Goal: Information Seeking & Learning: Learn about a topic

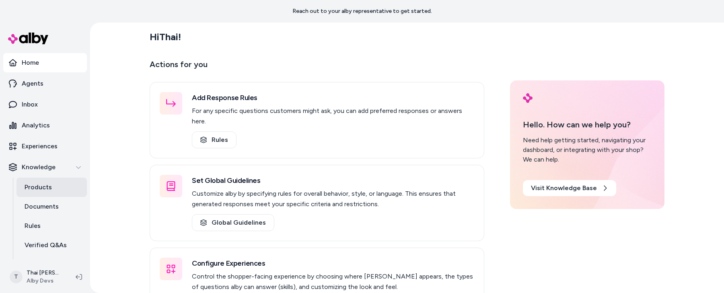
click at [59, 187] on link "Products" at bounding box center [51, 187] width 70 height 19
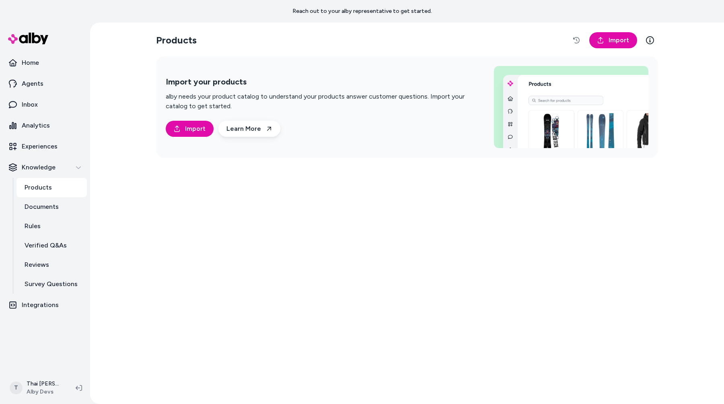
click at [463, 272] on div "Products Import Import your products alby needs your product catalog to underst…" at bounding box center [407, 213] width 515 height 381
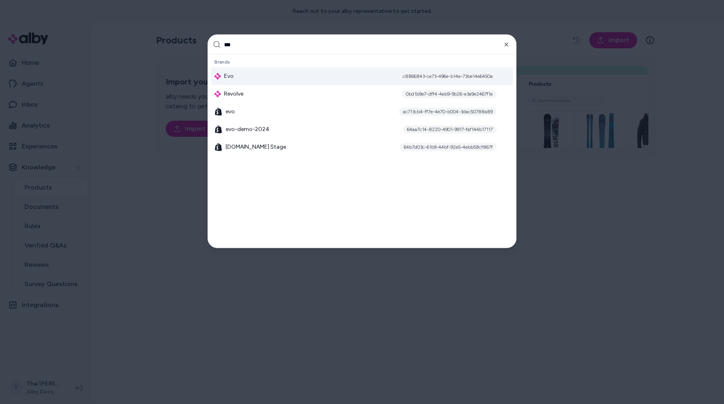
type input "***"
click at [342, 74] on div "Evo c8866843-ce73-496e-b14e-73be14e6450a" at bounding box center [362, 77] width 302 height 18
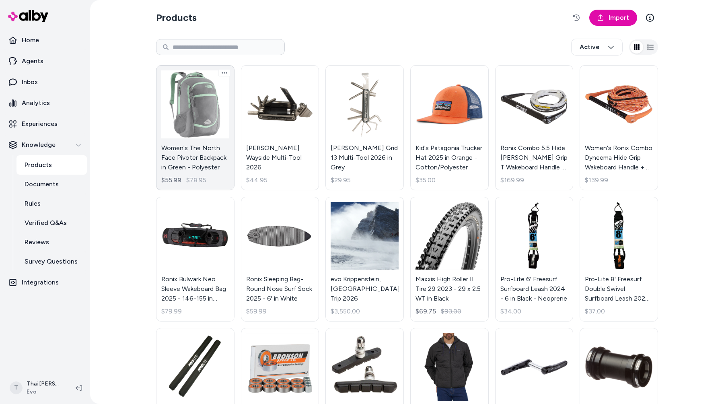
click at [203, 112] on link "Women's The North Face Pivoter Backpack in Green - Polyester $55.99 $78.95" at bounding box center [195, 127] width 78 height 125
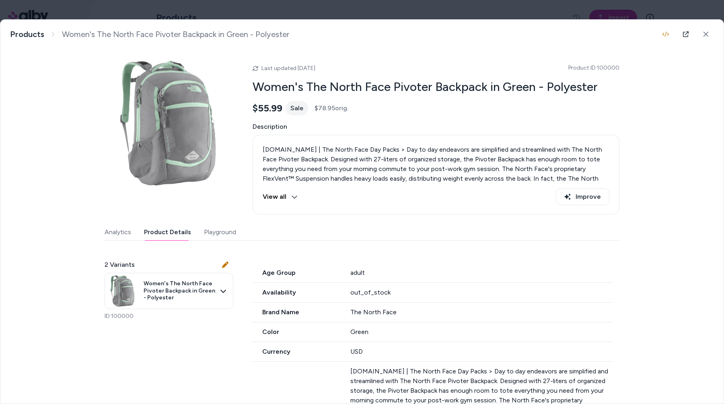
click at [176, 237] on button "Product Details" at bounding box center [167, 232] width 47 height 16
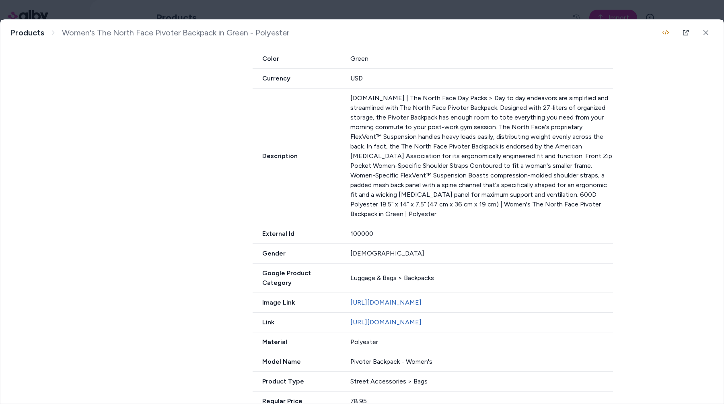
scroll to position [252, 0]
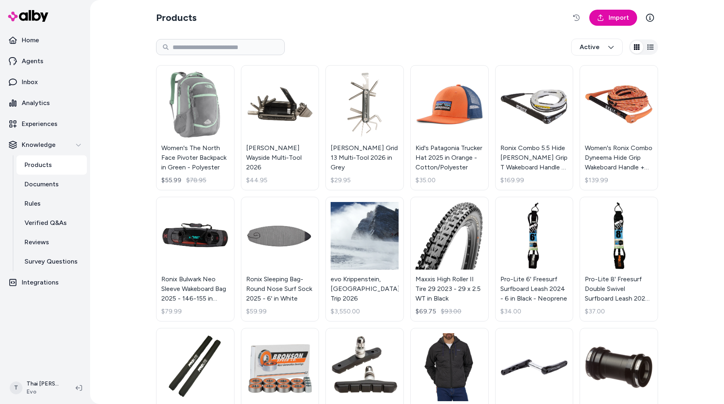
click at [123, 319] on div "Products Import Active Women's The North Face Pivoter Backpack in Green - Polye…" at bounding box center [407, 202] width 634 height 404
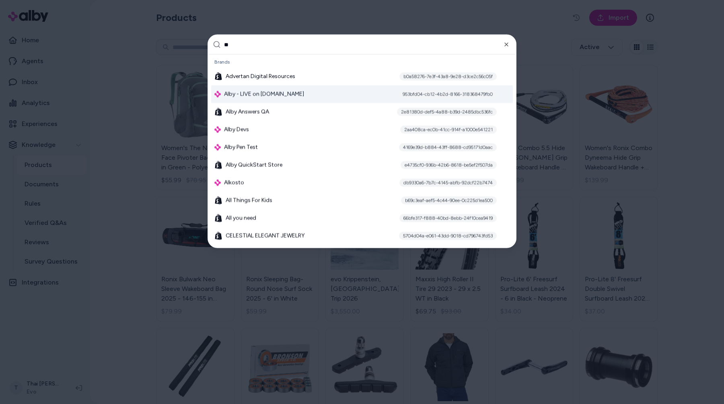
type input "**"
click at [278, 98] on span "Alby - LIVE on [DOMAIN_NAME]" at bounding box center [264, 94] width 80 height 8
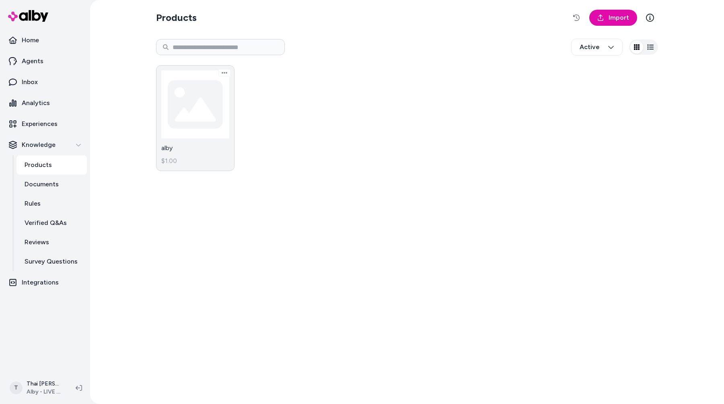
click at [185, 115] on link "alby $1.00" at bounding box center [195, 118] width 78 height 106
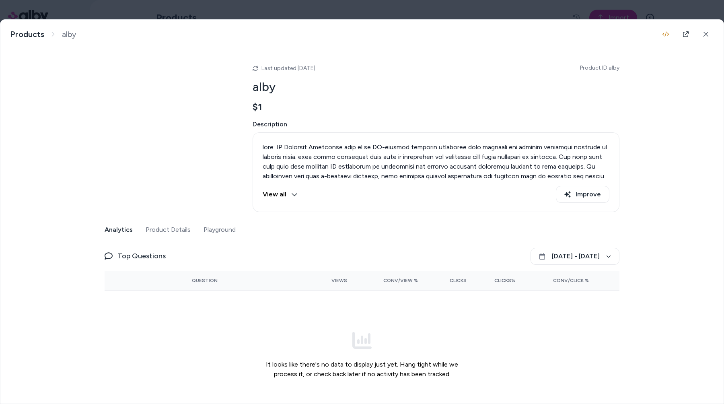
click at [184, 236] on button "Product Details" at bounding box center [168, 230] width 45 height 16
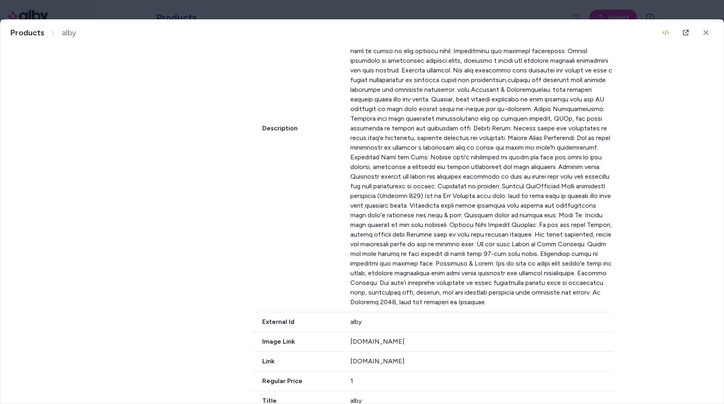
scroll to position [414, 0]
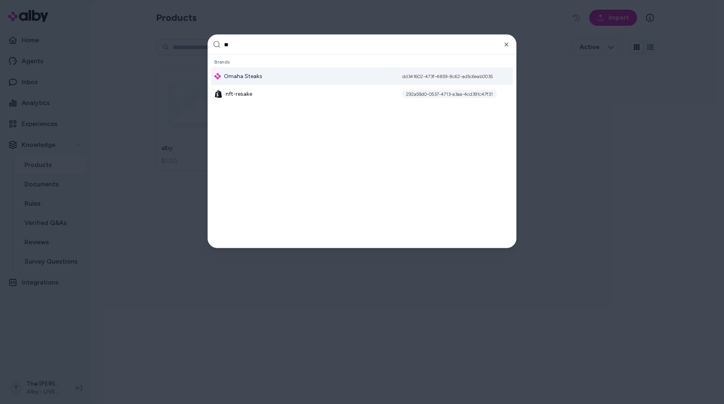
type input "*"
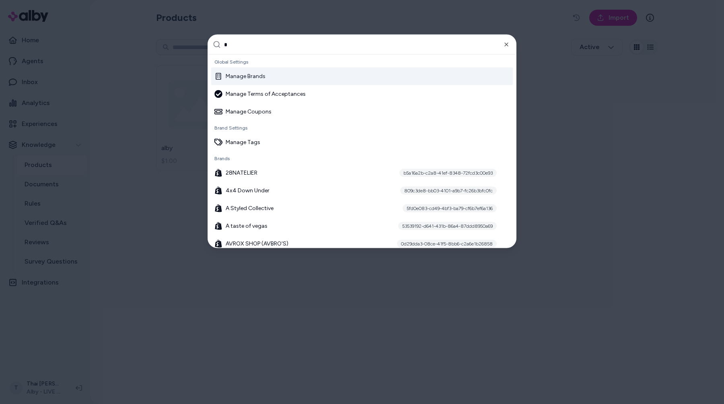
scroll to position [5953, 0]
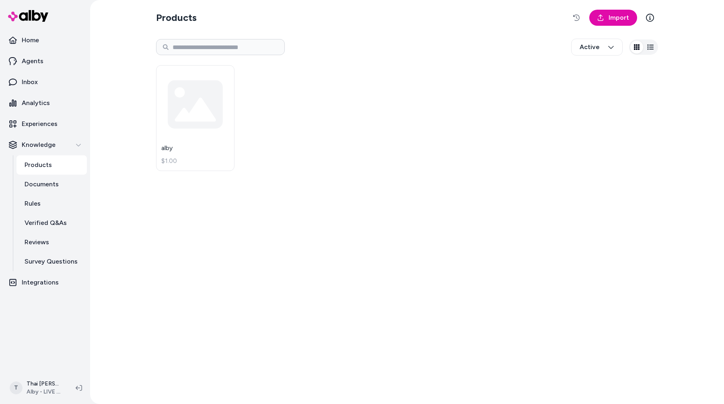
click at [104, 215] on div "Products Import Active alby $1.00" at bounding box center [407, 202] width 634 height 404
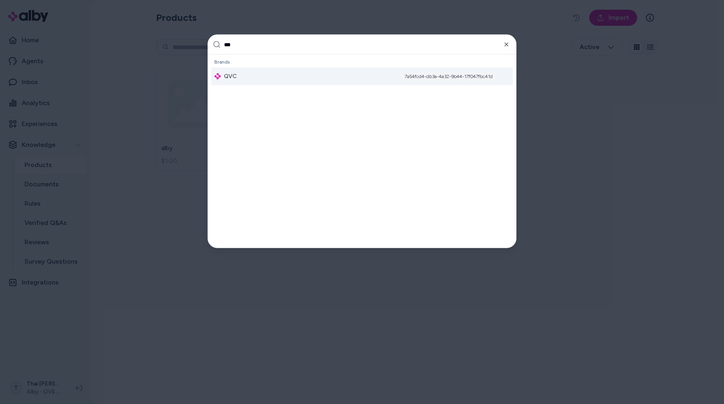
type input "***"
click at [259, 82] on div "QVC 7a54fcd4-db3a-4a32-9b44-17f047fbc41d" at bounding box center [362, 77] width 302 height 18
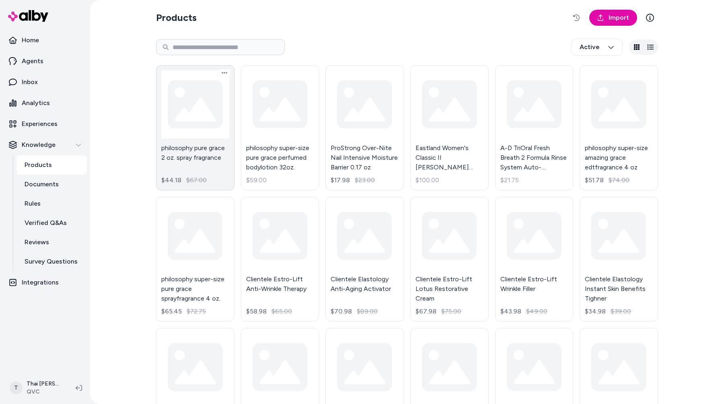
click at [202, 107] on link "philosophy pure grace 2 oz. spray fragrance $44.18 $67.00" at bounding box center [195, 127] width 78 height 125
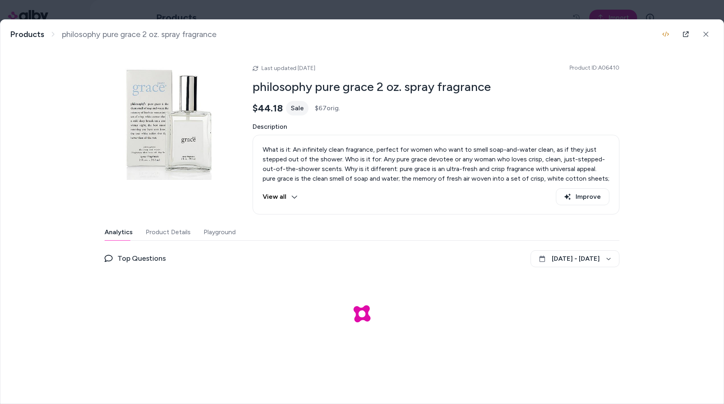
click at [178, 235] on button "Product Details" at bounding box center [168, 232] width 45 height 16
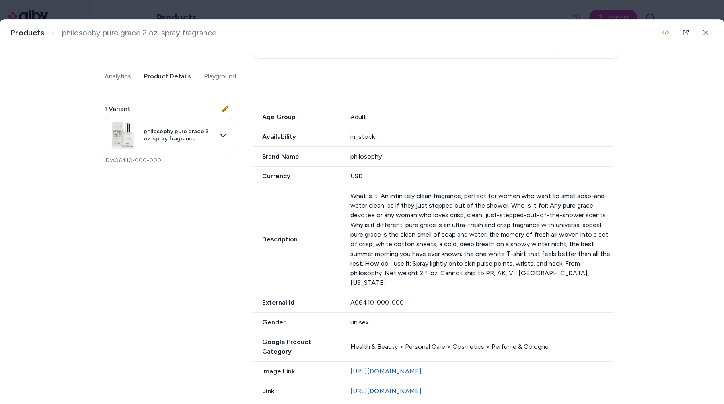
scroll to position [175, 0]
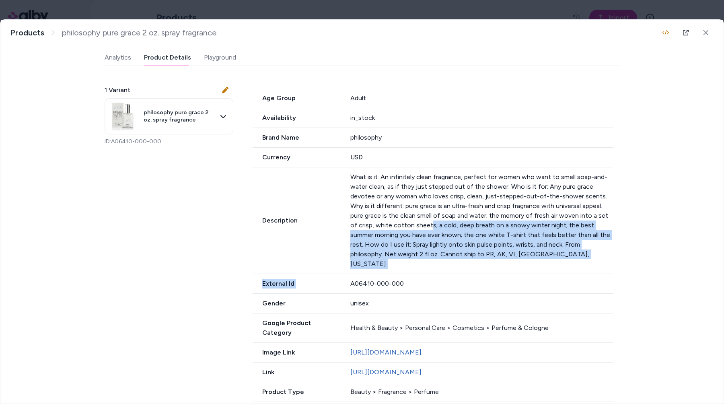
drag, startPoint x: 423, startPoint y: 228, endPoint x: 415, endPoint y: 266, distance: 39.1
click at [415, 266] on div "Age Group Adult Availability in_stock Brand Name philosophy Currency USD Descri…" at bounding box center [436, 275] width 367 height 373
click at [346, 244] on div "Description What is it: An infinitely clean fragrance, perfect for women who wa…" at bounding box center [433, 220] width 360 height 107
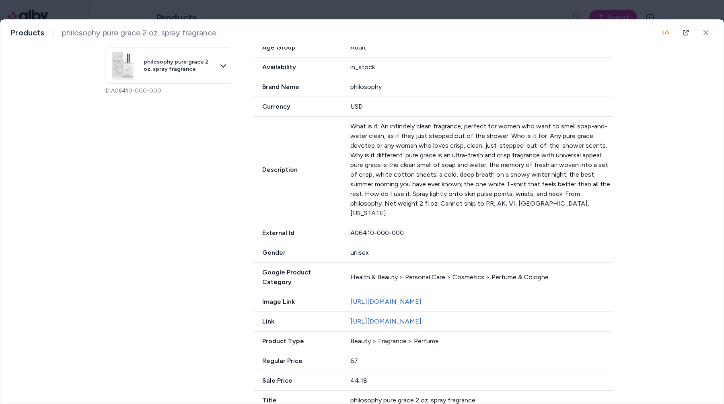
scroll to position [0, 0]
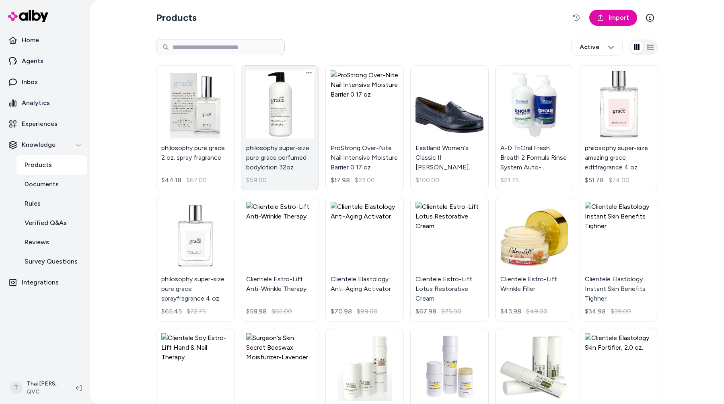
click at [281, 109] on link "philosophy super-size pure grace perfumed bodylotion 32oz. $59.00" at bounding box center [280, 127] width 78 height 125
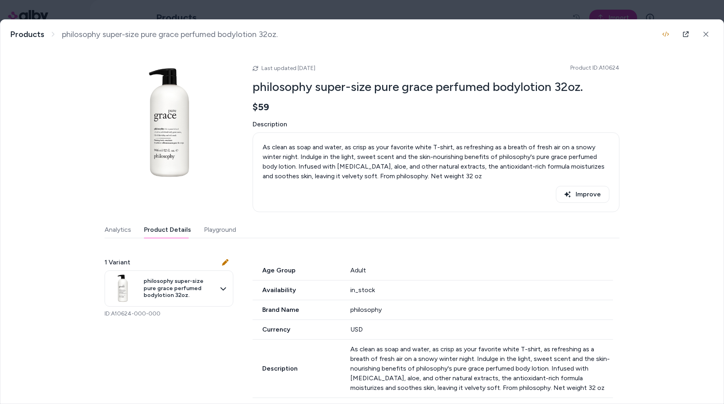
click at [168, 232] on button "Product Details" at bounding box center [167, 230] width 47 height 16
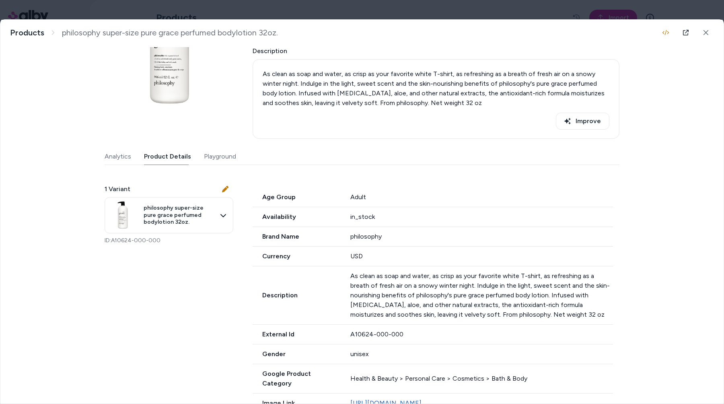
scroll to position [165, 0]
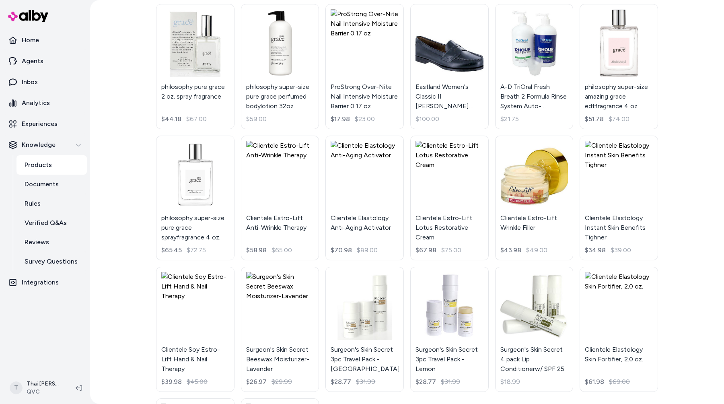
scroll to position [191, 0]
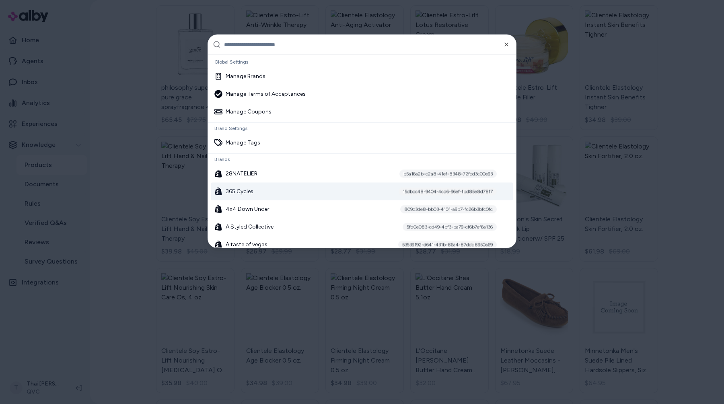
click at [303, 188] on div "365 Cycles 15dbcc48-9404-4cd6-96ef-fbd85e8d78f7" at bounding box center [362, 192] width 302 height 18
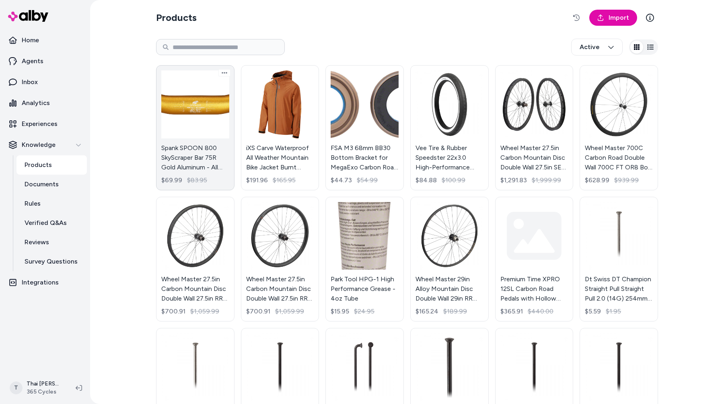
click at [200, 95] on link "Spank SPOON 800 SkyScraper Bar 75R Gold Aluminum - All Mountain Trail E-Bike $6…" at bounding box center [195, 127] width 78 height 125
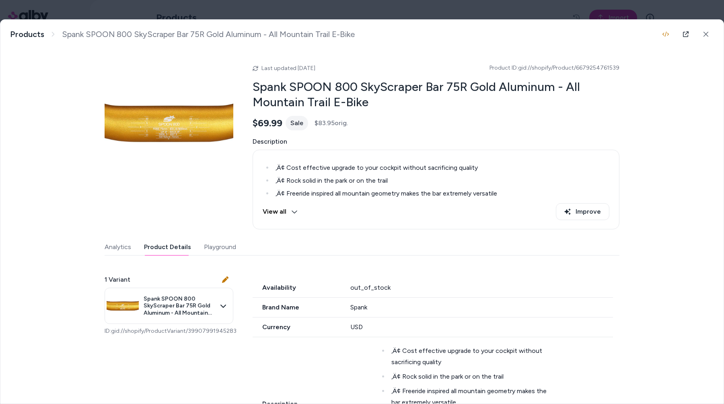
click at [166, 247] on button "Product Details" at bounding box center [167, 247] width 47 height 16
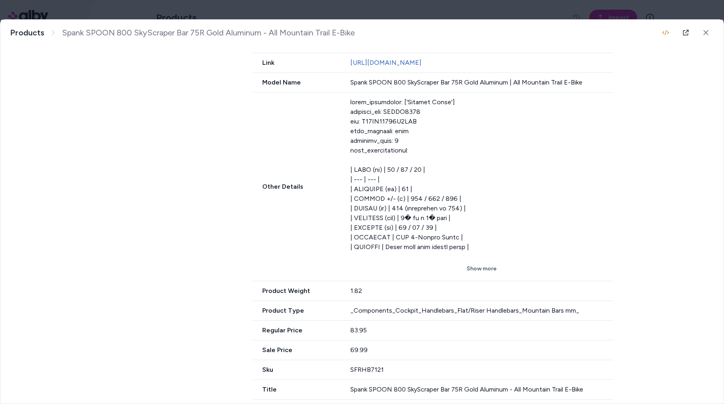
scroll to position [543, 0]
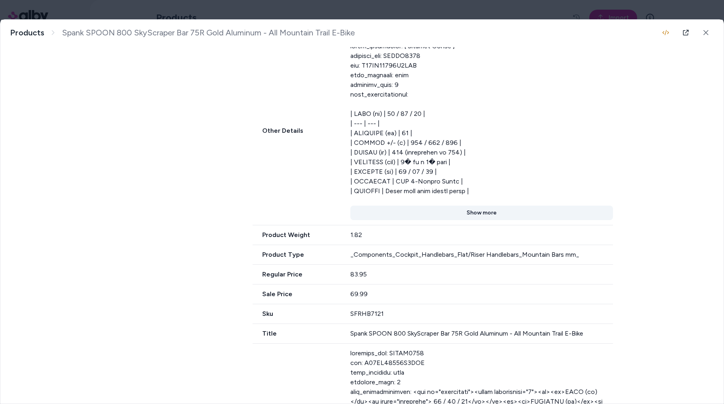
click at [477, 217] on button "Show more" at bounding box center [481, 213] width 263 height 14
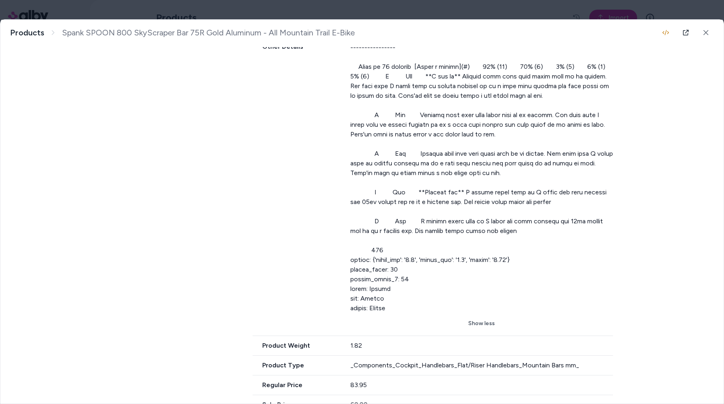
scroll to position [835, 0]
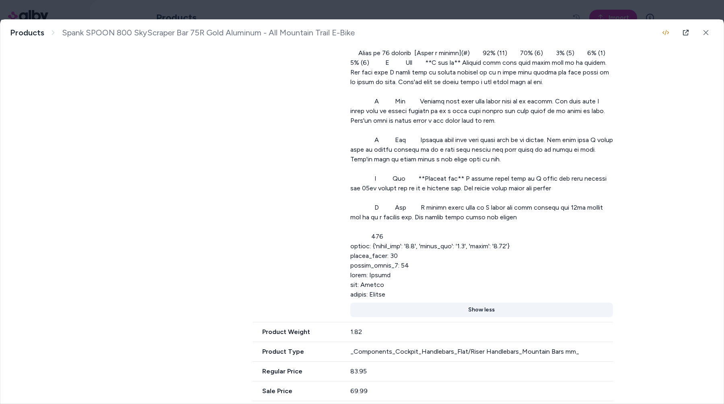
click at [462, 310] on button "Show less" at bounding box center [481, 310] width 263 height 14
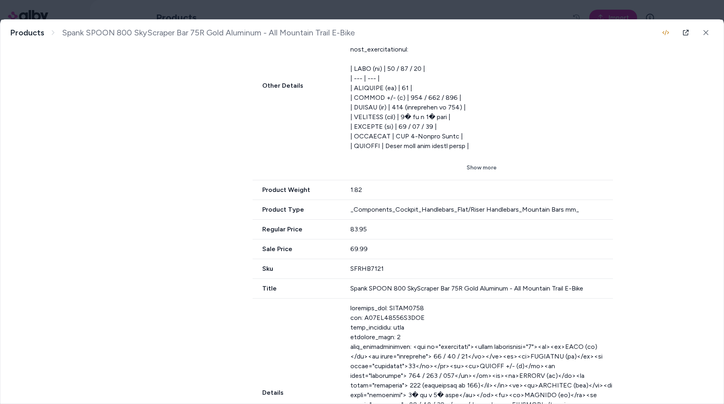
scroll to position [477, 0]
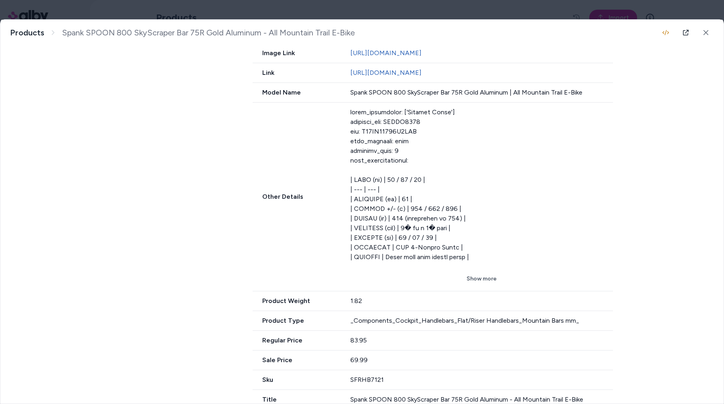
drag, startPoint x: 424, startPoint y: 281, endPoint x: 431, endPoint y: 305, distance: 24.6
click at [431, 305] on div "Availability out_of_stock Brand Name Spank Currency USD Description ‚Ä¢ Cost ef…" at bounding box center [436, 199] width 367 height 797
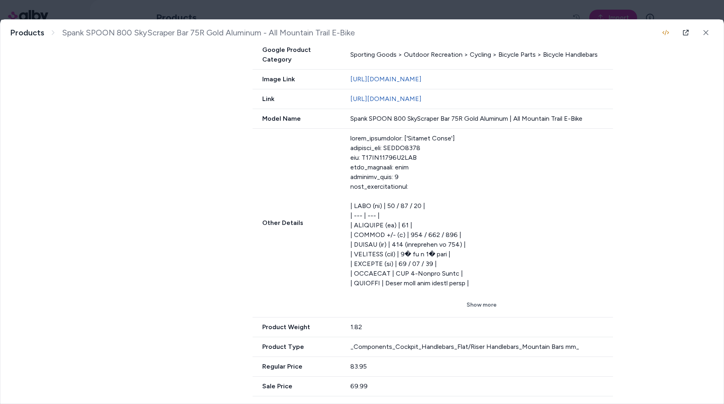
scroll to position [450, 0]
click at [424, 305] on button "Show more" at bounding box center [481, 306] width 263 height 14
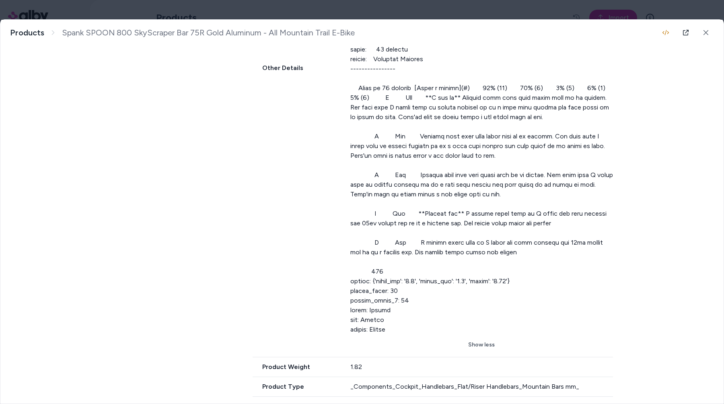
scroll to position [838, 0]
